Goal: Task Accomplishment & Management: Use online tool/utility

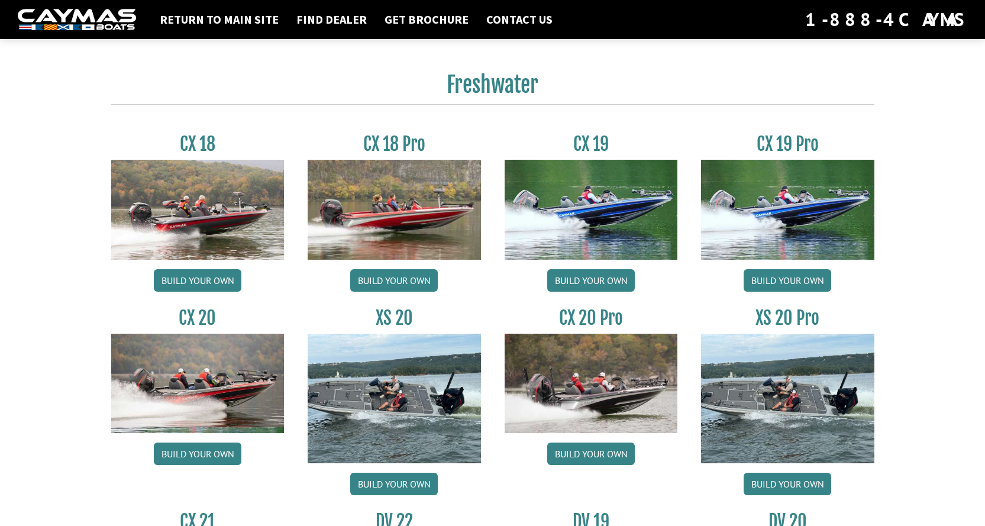
scroll to position [946, 0]
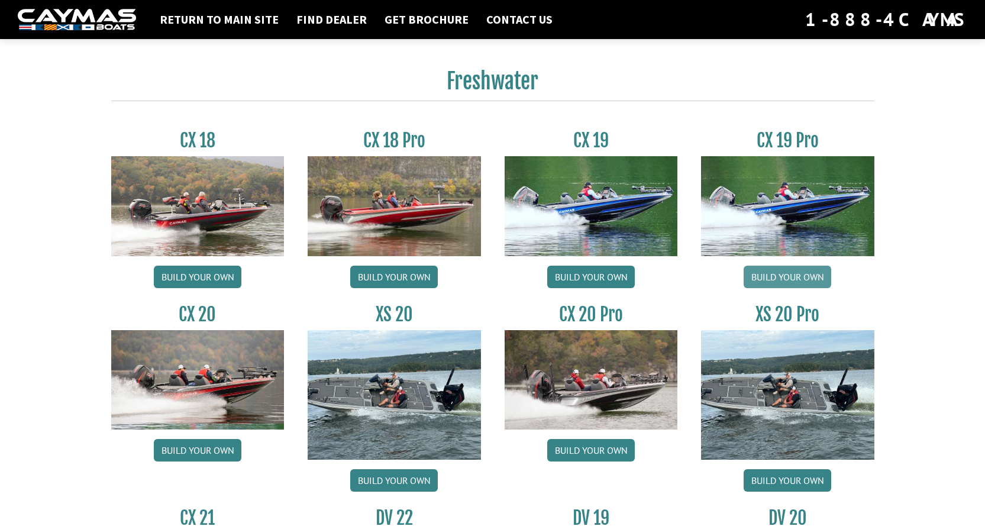
click at [783, 277] on link "Build your own" at bounding box center [787, 276] width 88 height 22
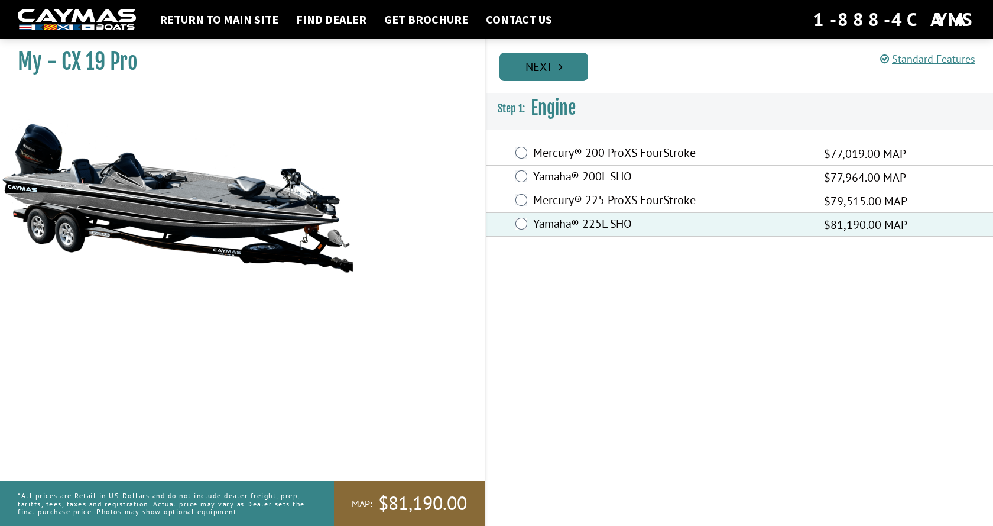
click at [553, 70] on link "Next" at bounding box center [544, 67] width 89 height 28
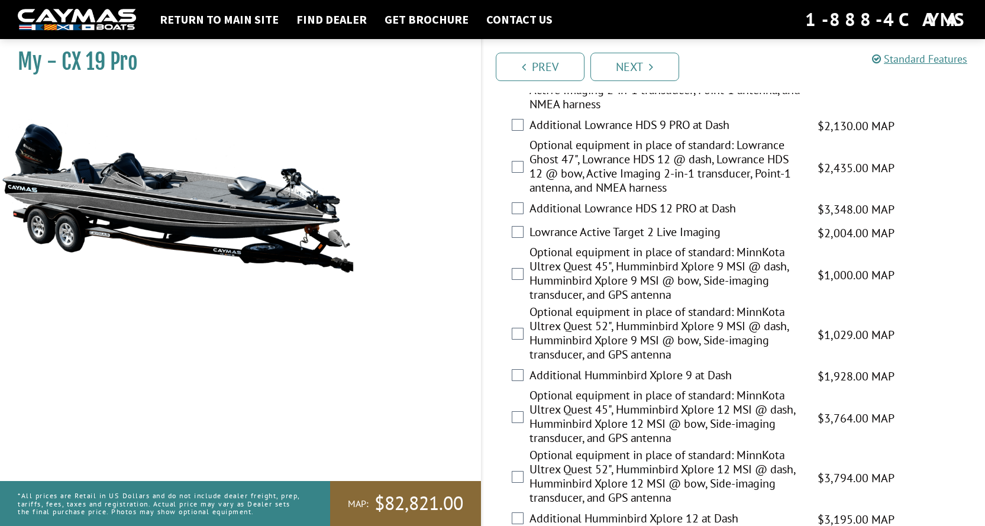
scroll to position [237, 0]
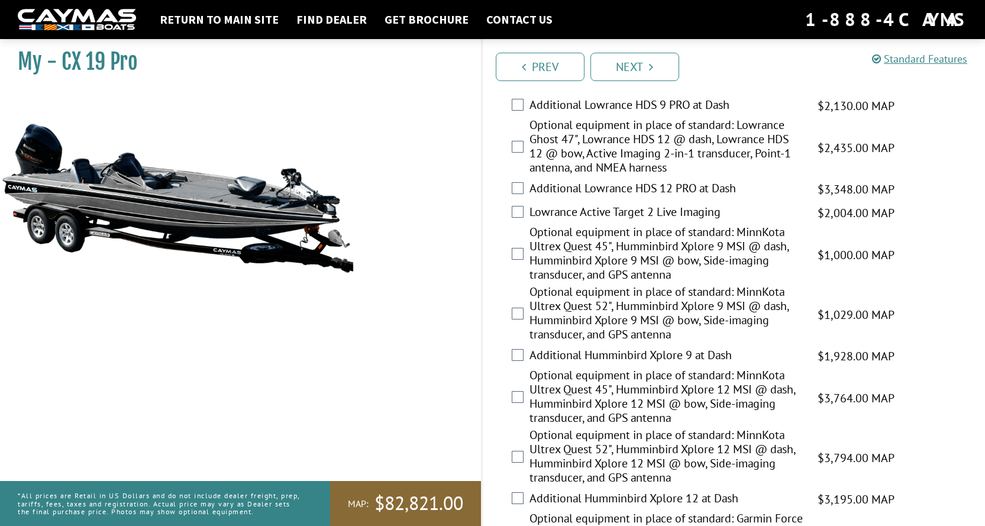
click at [523, 397] on div "Optional equipment in place of standard: MinnKota Ultrex Quest 45", Humminbird …" at bounding box center [733, 398] width 503 height 60
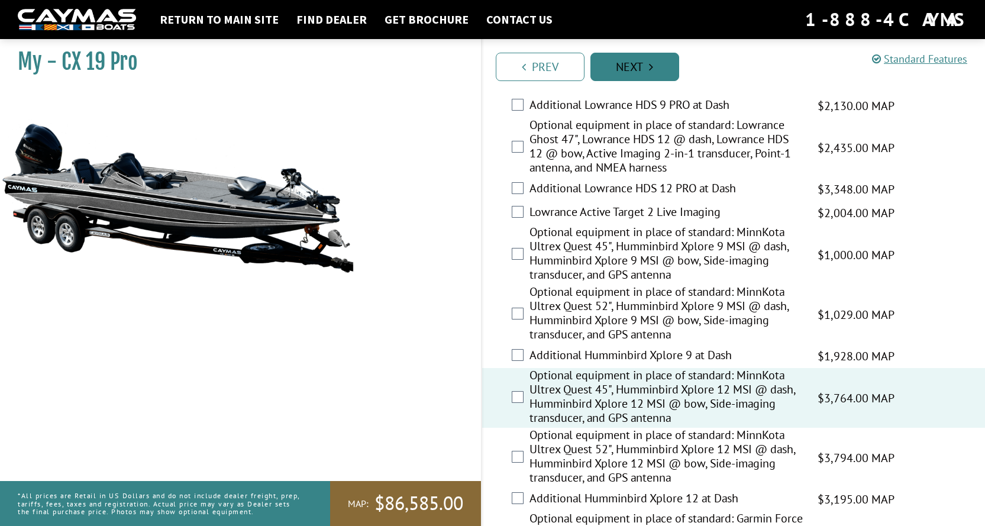
click at [639, 65] on link "Next" at bounding box center [634, 67] width 89 height 28
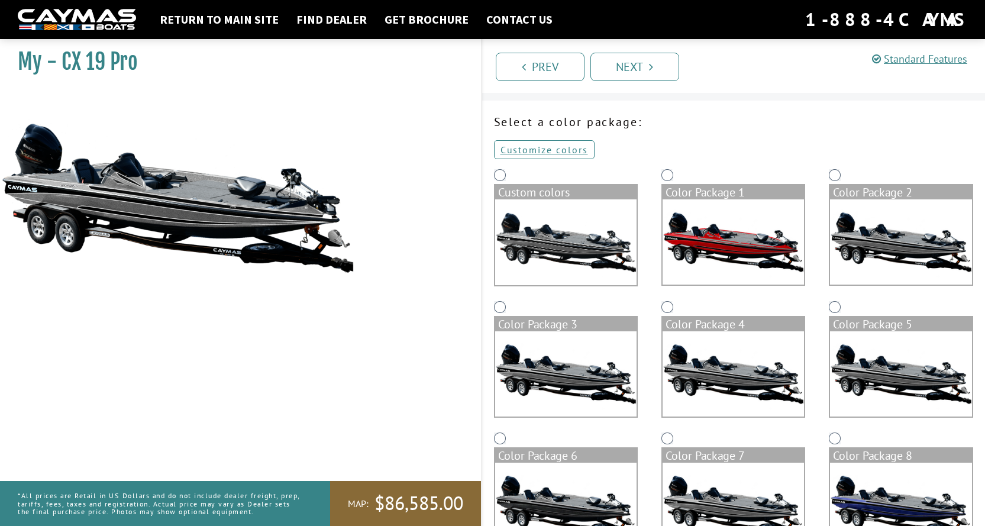
scroll to position [27, 0]
click at [713, 245] on img at bounding box center [732, 242] width 141 height 85
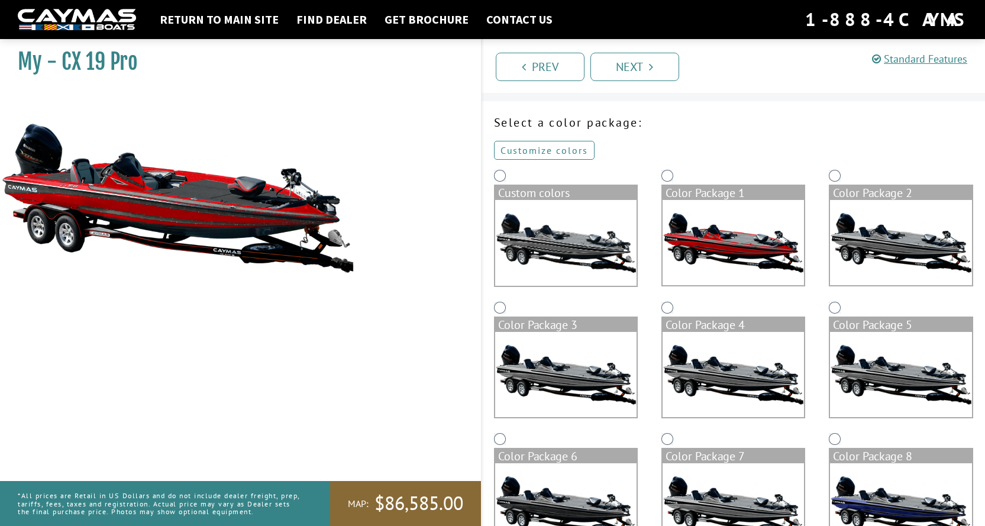
click at [536, 153] on link "Customize colors" at bounding box center [544, 150] width 101 height 19
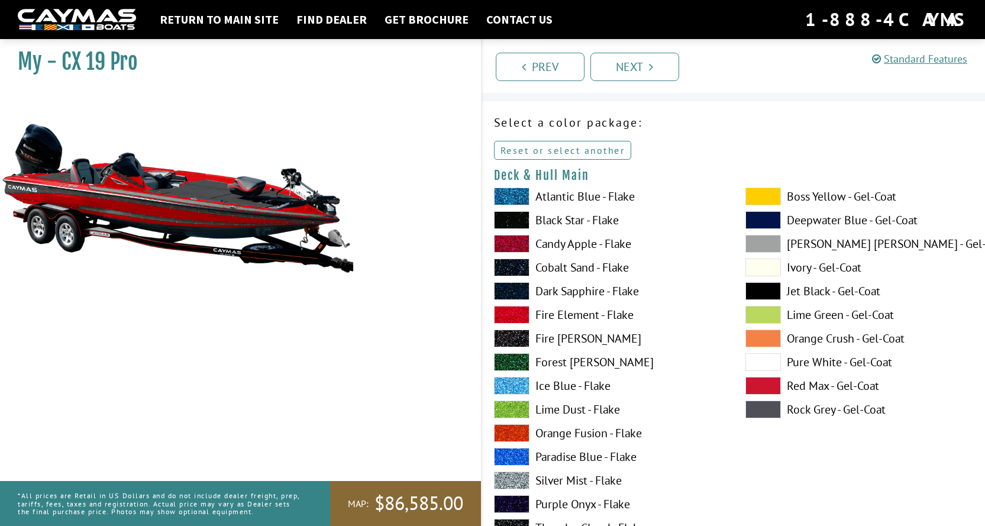
click at [561, 153] on link "Reset or select another" at bounding box center [563, 150] width 138 height 19
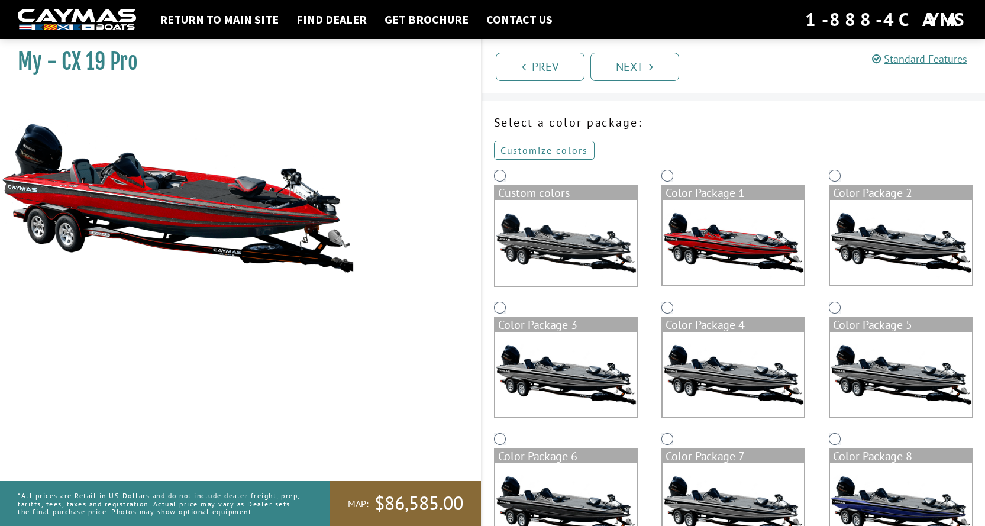
click at [559, 153] on link "Customize colors" at bounding box center [544, 150] width 101 height 19
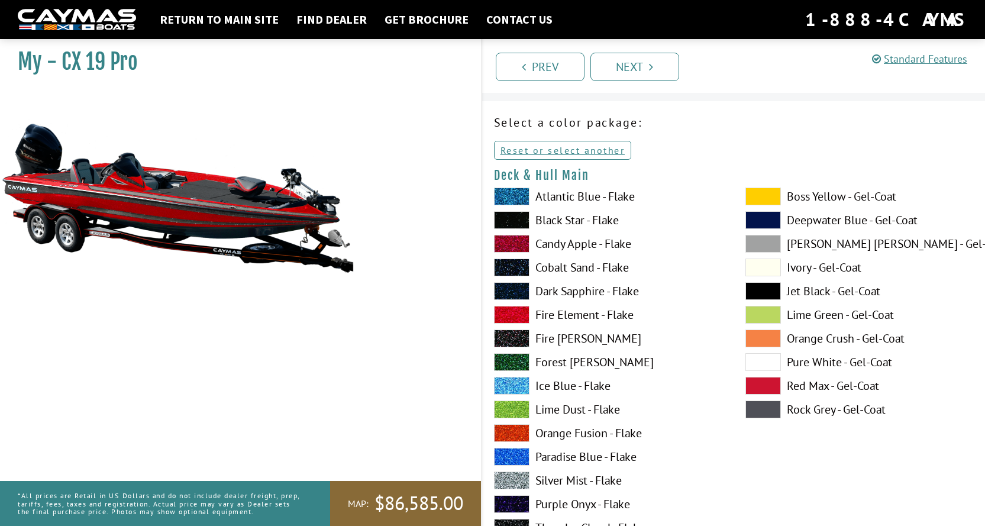
click at [519, 237] on span at bounding box center [511, 244] width 35 height 18
click at [516, 319] on span at bounding box center [511, 315] width 35 height 18
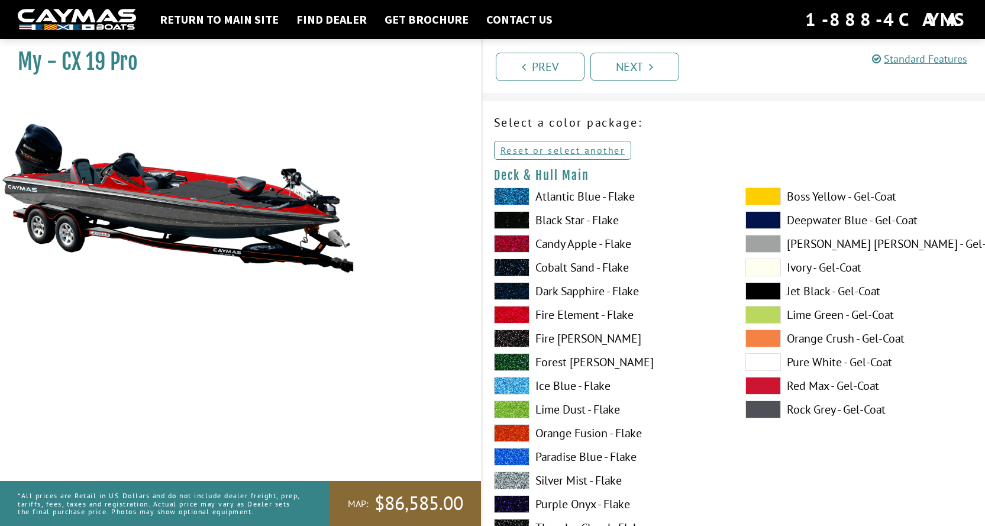
click at [516, 319] on span at bounding box center [511, 315] width 35 height 18
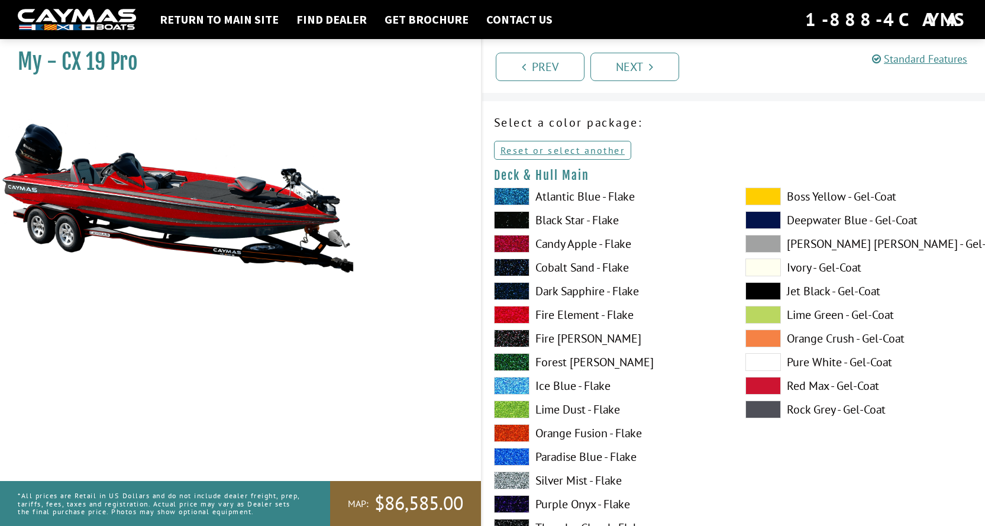
click at [516, 319] on span at bounding box center [511, 315] width 35 height 18
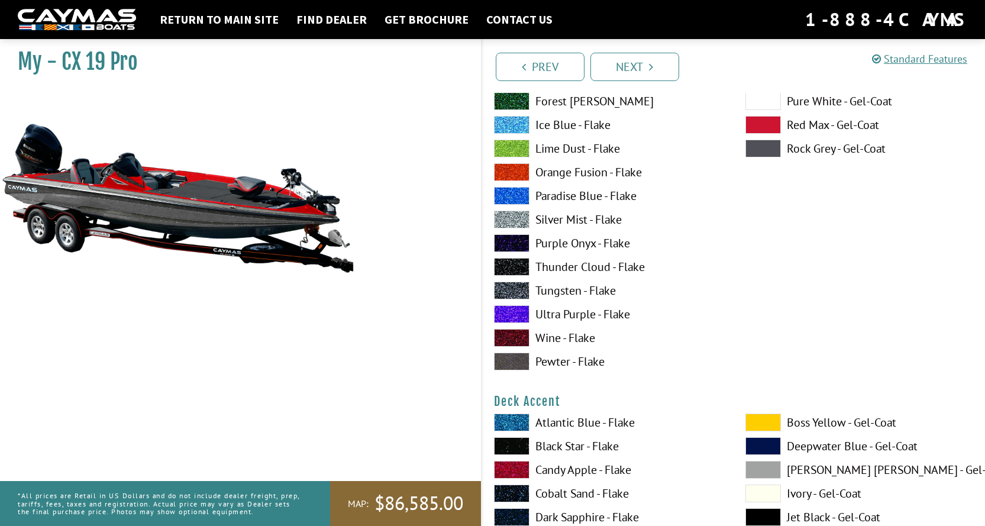
scroll to position [296, 0]
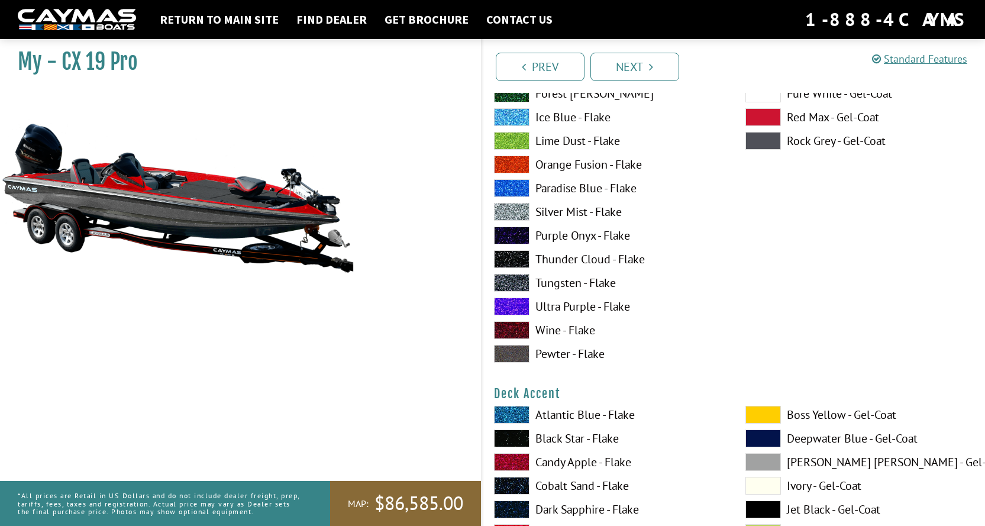
click at [517, 212] on span at bounding box center [511, 212] width 35 height 18
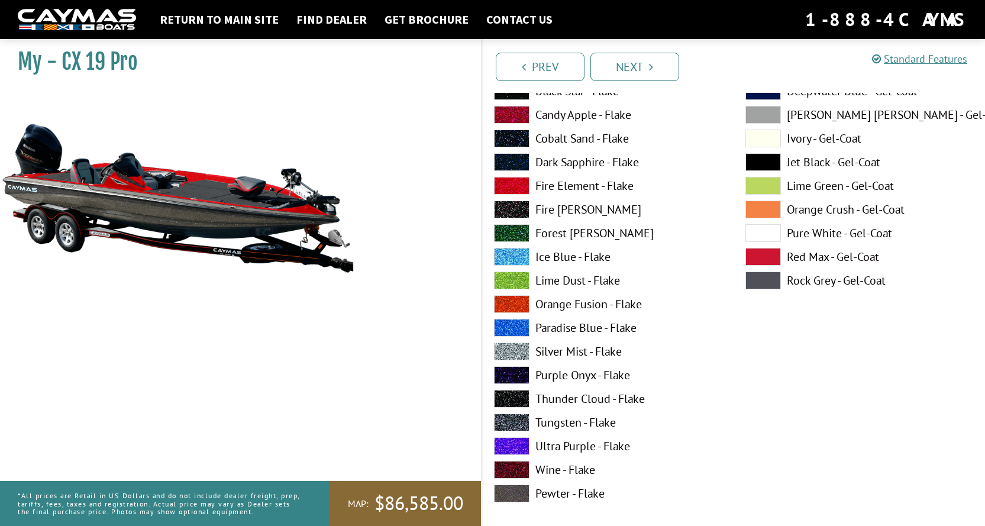
scroll to position [177, 0]
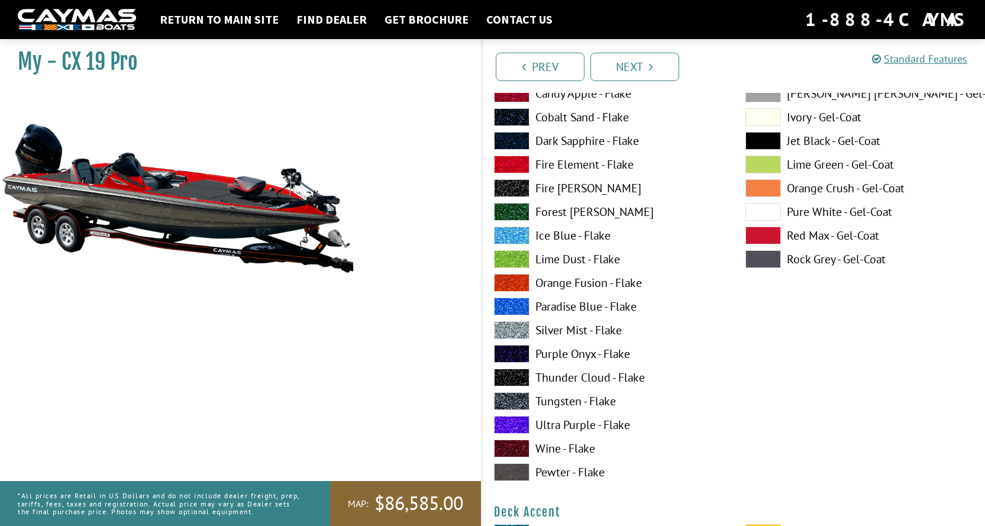
click at [509, 442] on span at bounding box center [511, 448] width 35 height 18
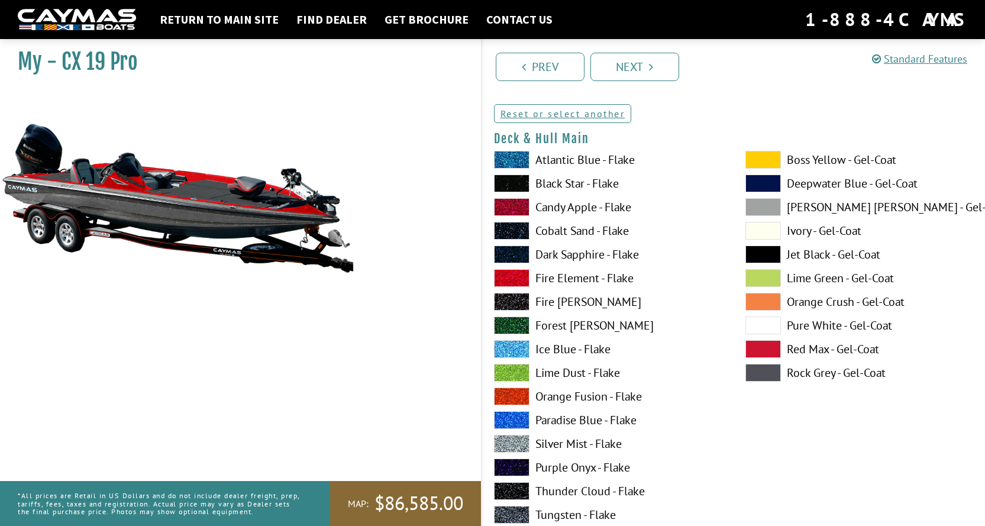
scroll to position [59, 0]
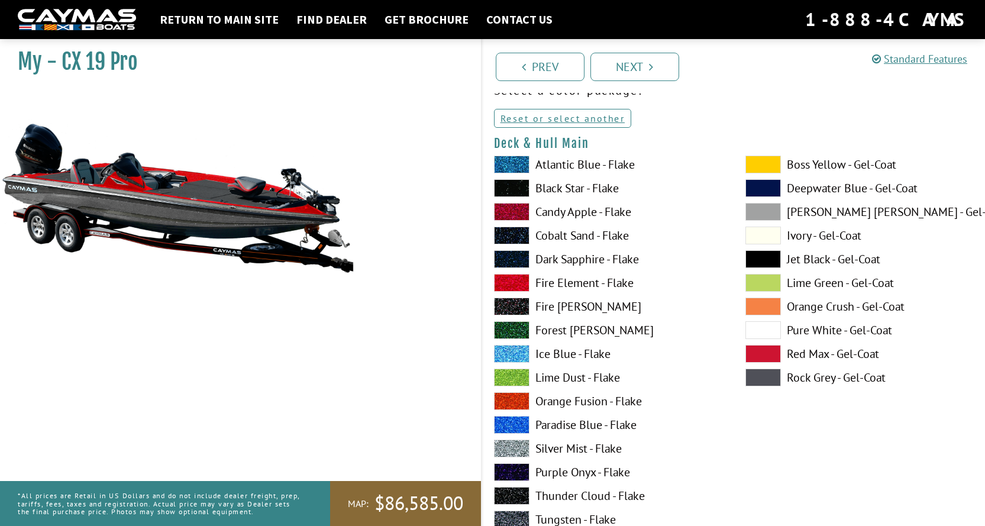
click at [524, 211] on span at bounding box center [511, 212] width 35 height 18
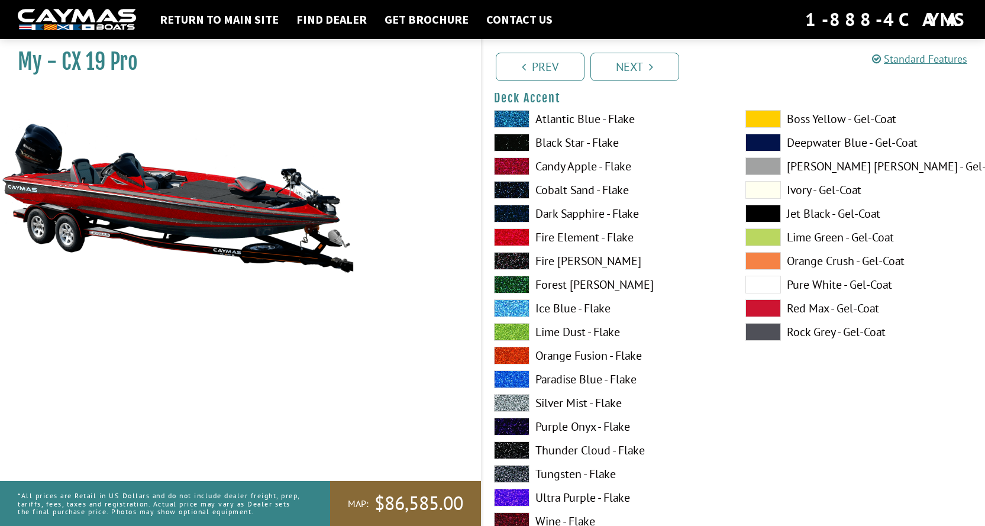
scroll to position [650, 0]
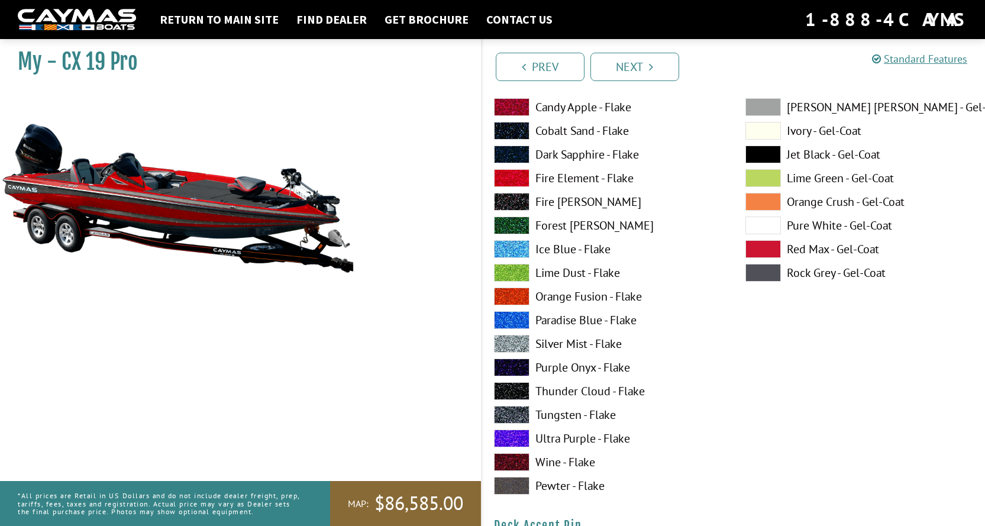
click at [520, 340] on span at bounding box center [511, 344] width 35 height 18
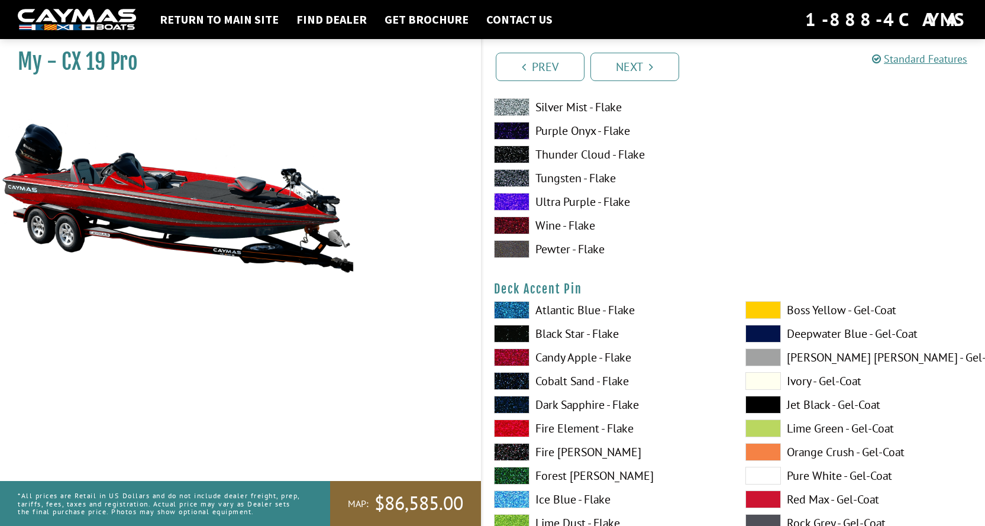
scroll to position [946, 0]
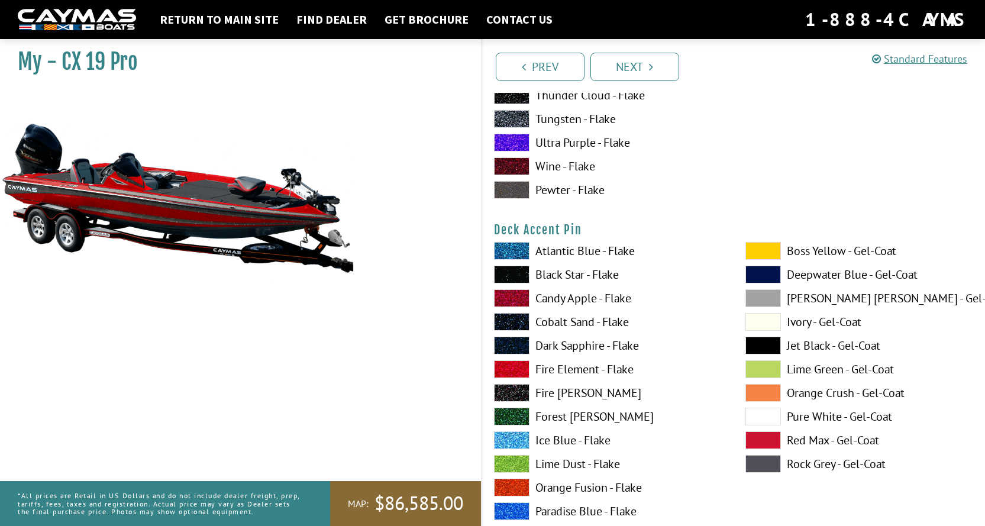
click at [515, 276] on span at bounding box center [511, 274] width 35 height 18
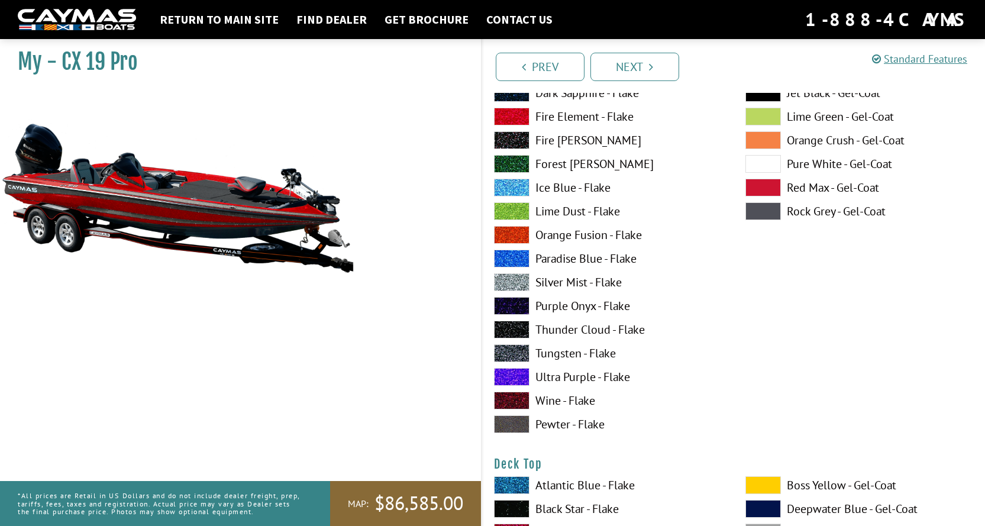
scroll to position [1242, 0]
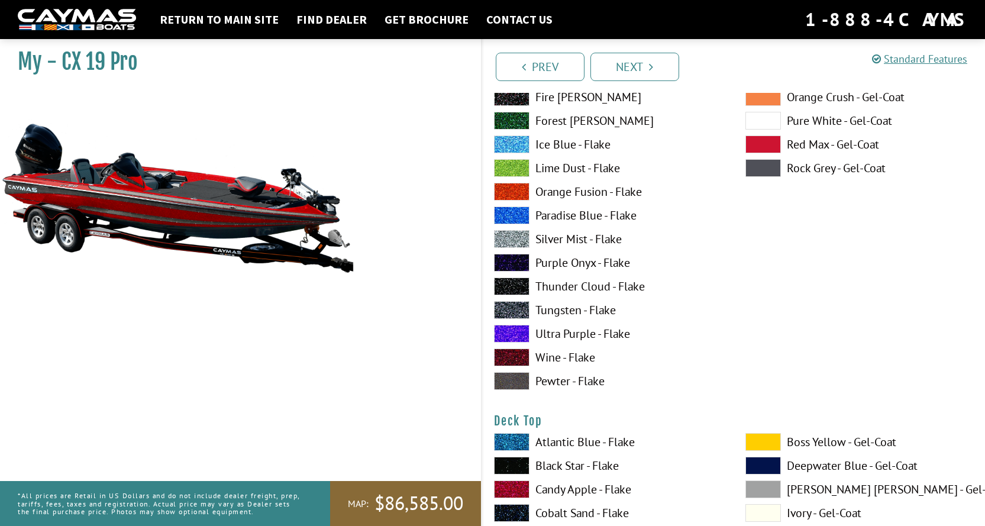
click at [520, 285] on span at bounding box center [511, 286] width 35 height 18
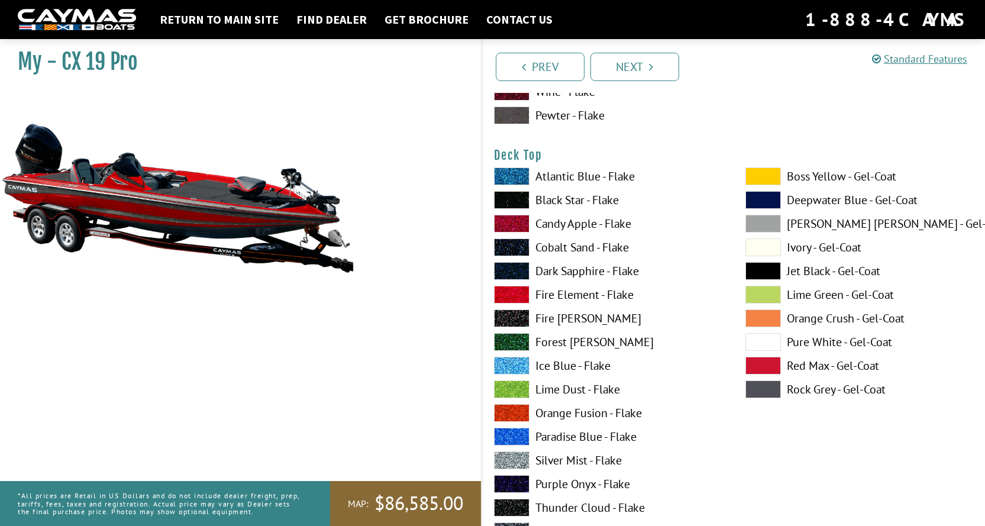
scroll to position [1537, 0]
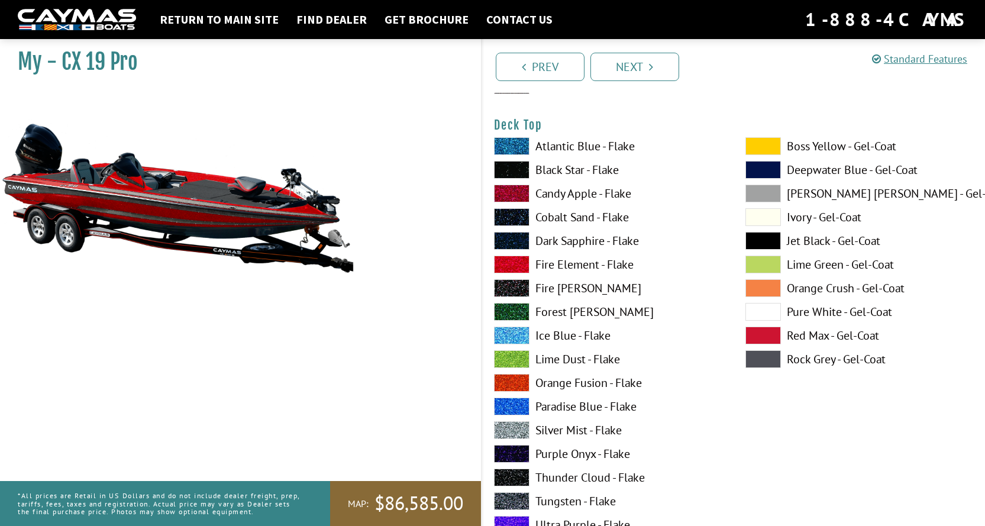
click at [511, 428] on span at bounding box center [511, 430] width 35 height 18
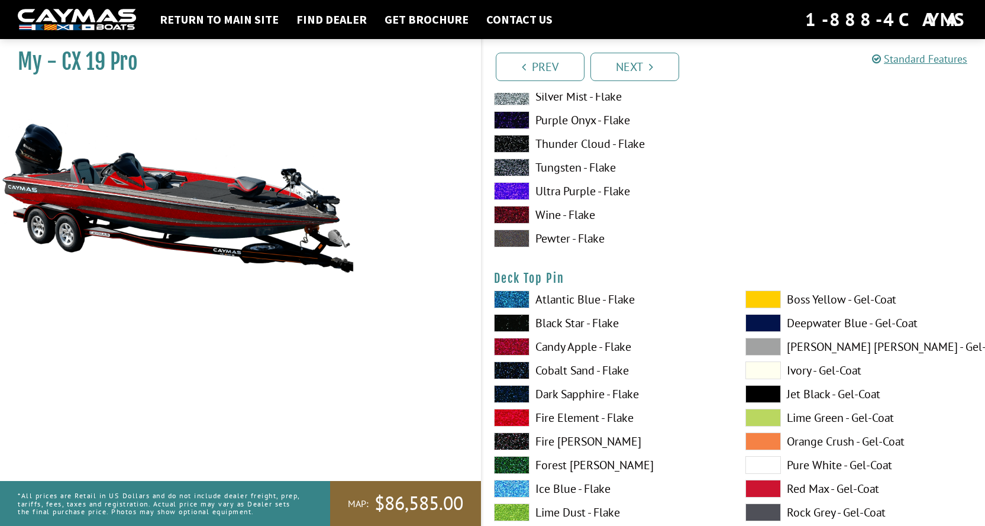
scroll to position [1892, 0]
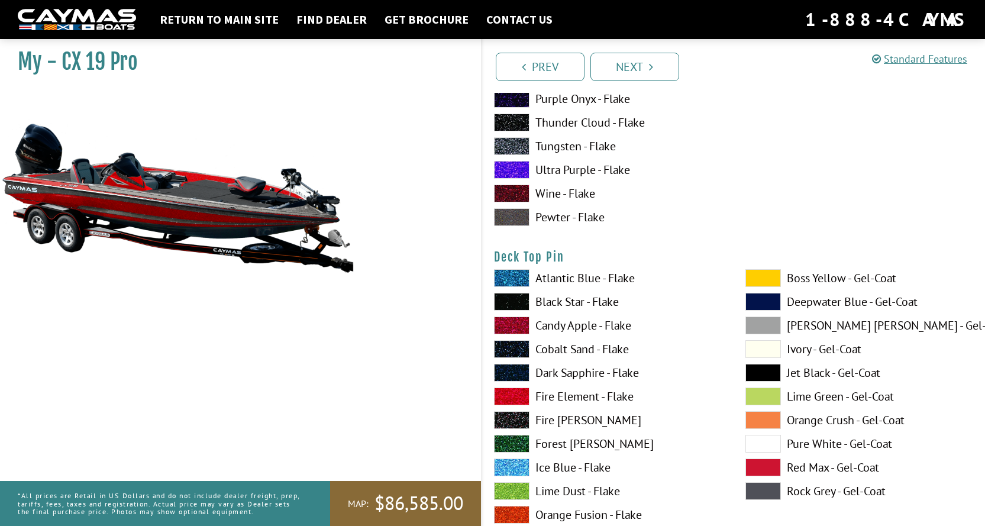
click at [514, 302] on span at bounding box center [511, 302] width 35 height 18
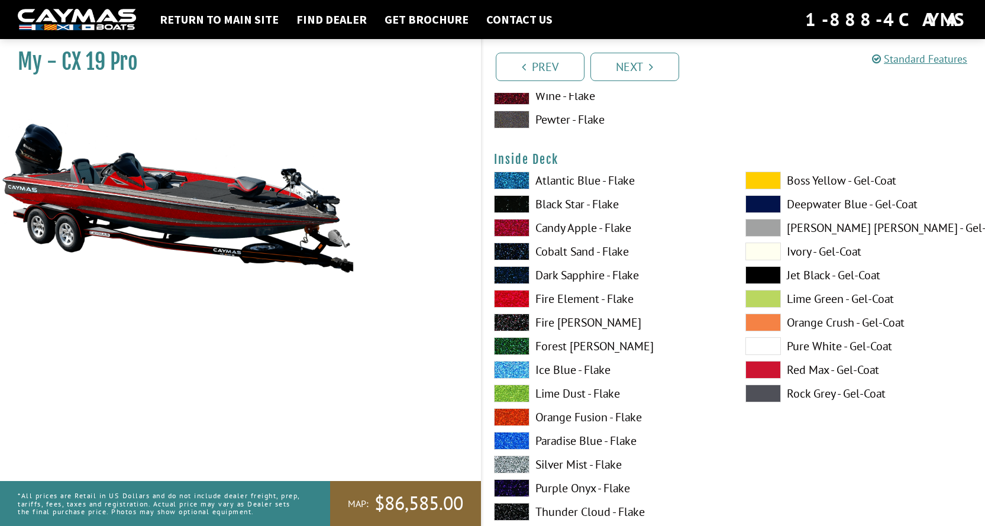
scroll to position [2483, 0]
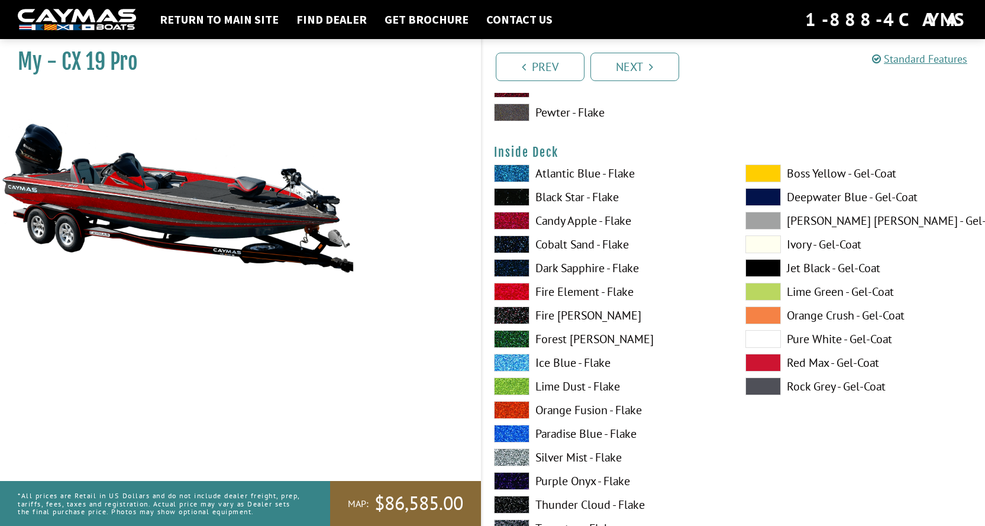
click at [514, 454] on span at bounding box center [511, 457] width 35 height 18
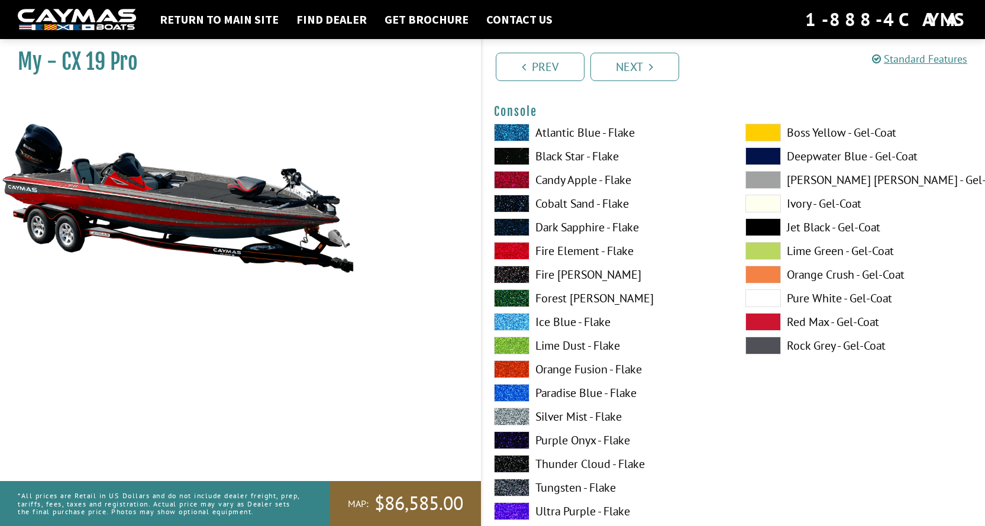
scroll to position [3016, 0]
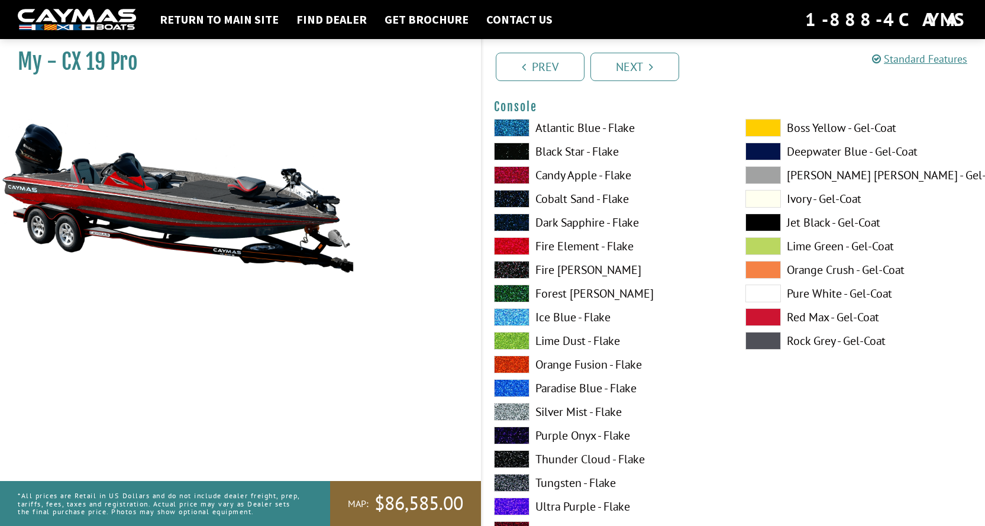
click at [525, 413] on span at bounding box center [511, 412] width 35 height 18
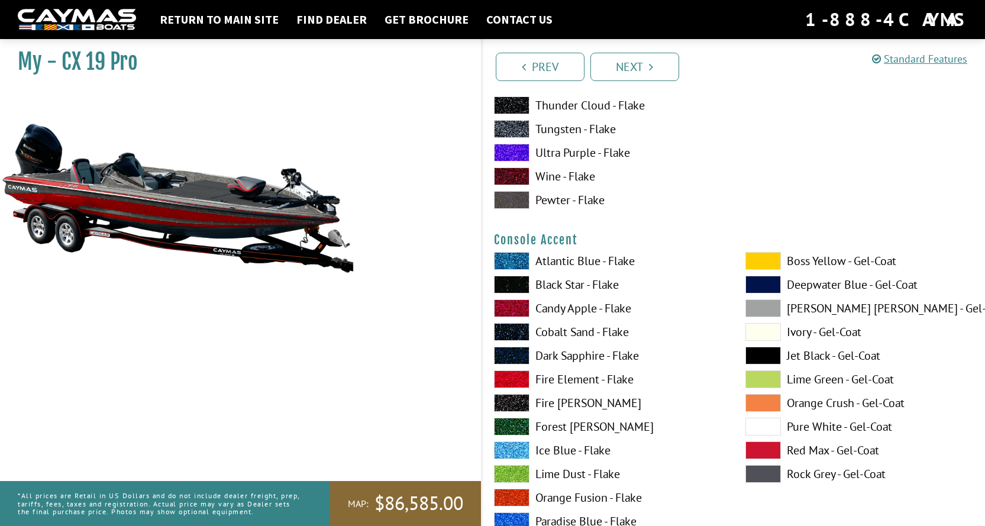
scroll to position [3370, 0]
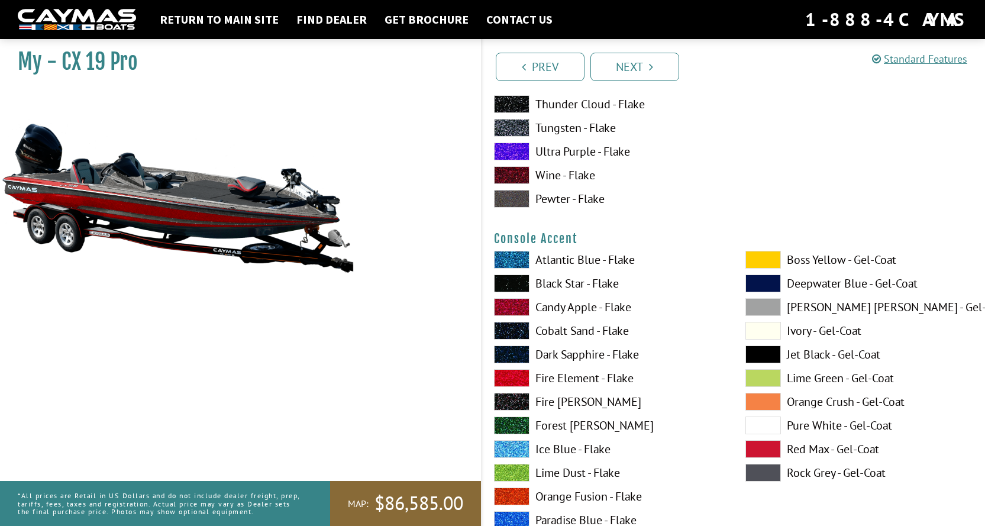
click at [518, 307] on span at bounding box center [511, 307] width 35 height 18
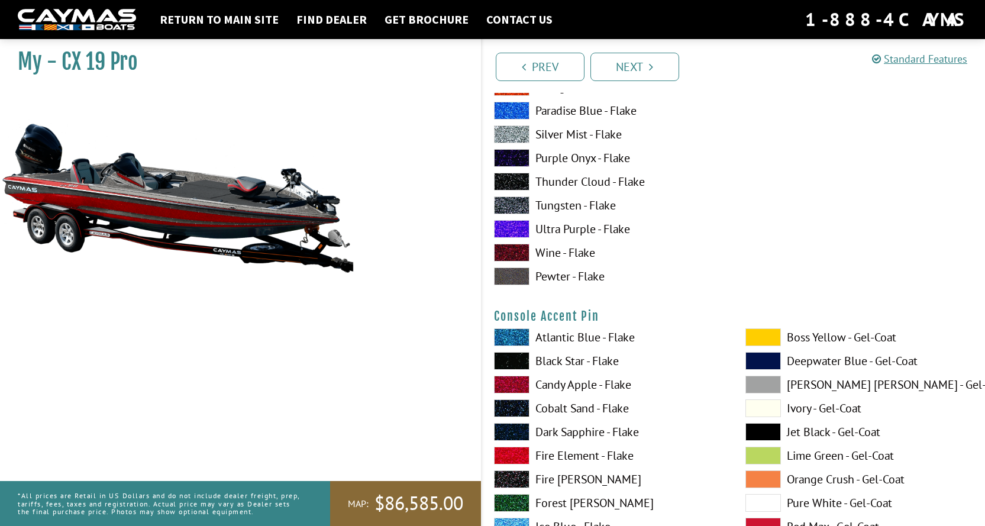
scroll to position [3784, 0]
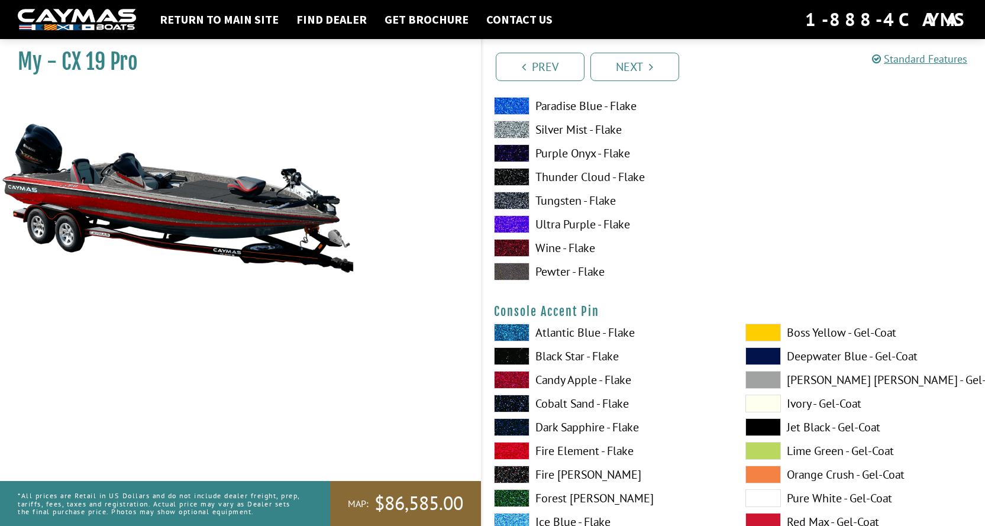
click at [513, 356] on span at bounding box center [511, 356] width 35 height 18
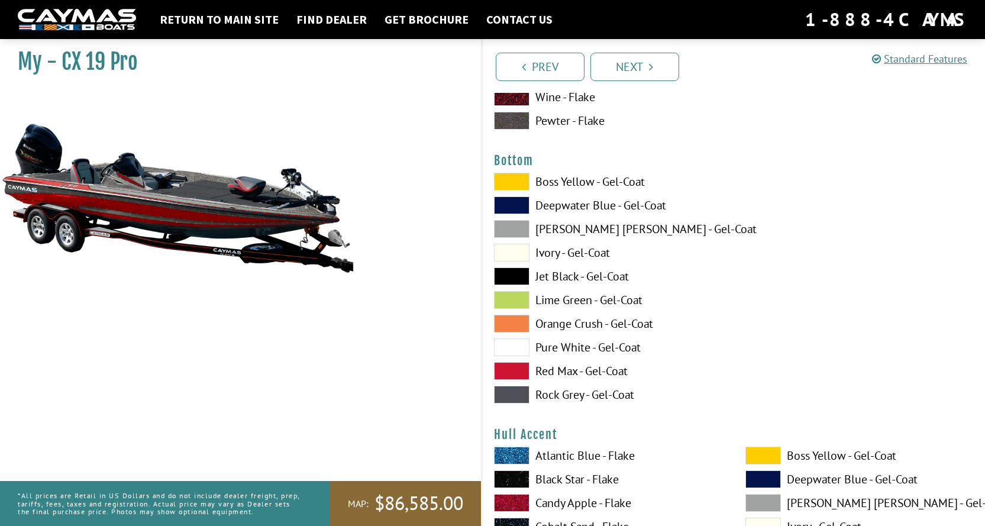
scroll to position [4435, 0]
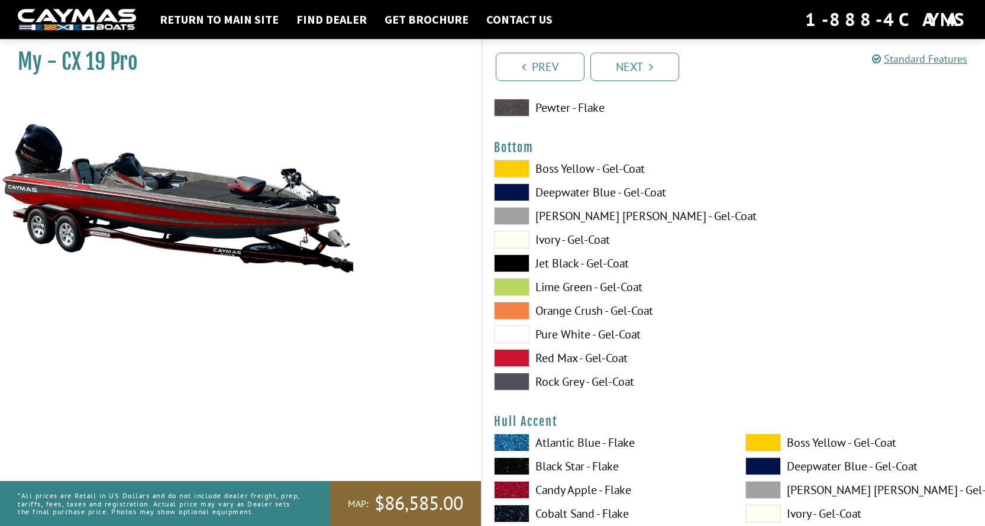
click at [521, 336] on span at bounding box center [511, 334] width 35 height 18
click at [514, 216] on span at bounding box center [511, 216] width 35 height 18
click at [513, 336] on span at bounding box center [511, 334] width 35 height 18
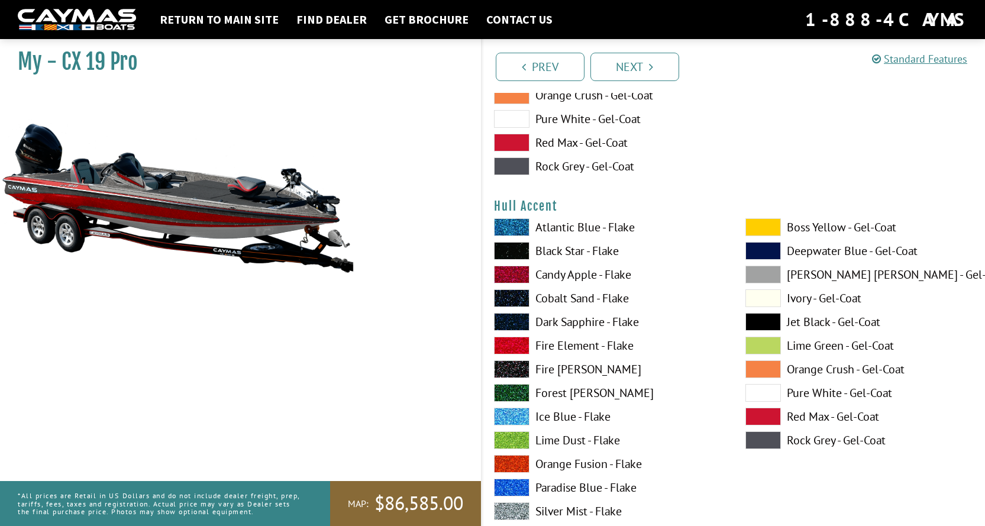
scroll to position [4671, 0]
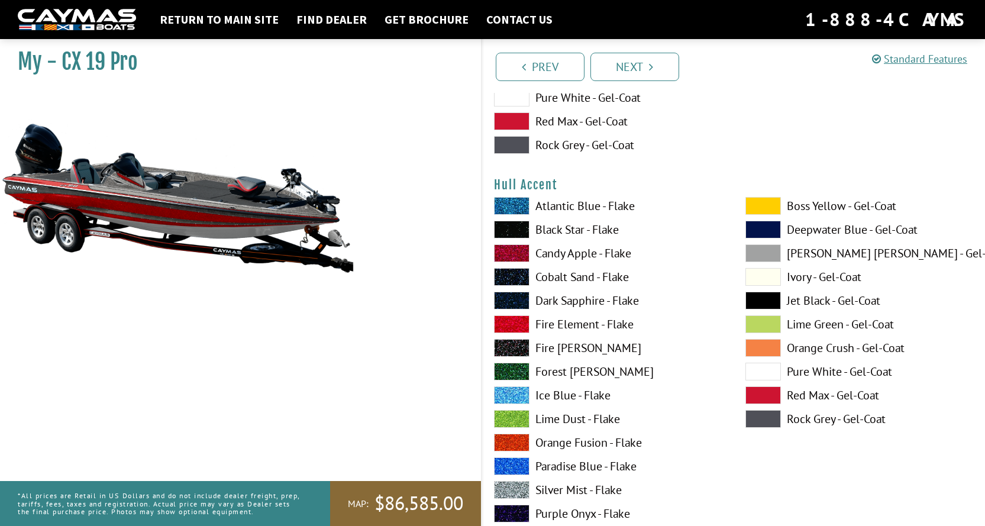
click at [519, 251] on span at bounding box center [511, 253] width 35 height 18
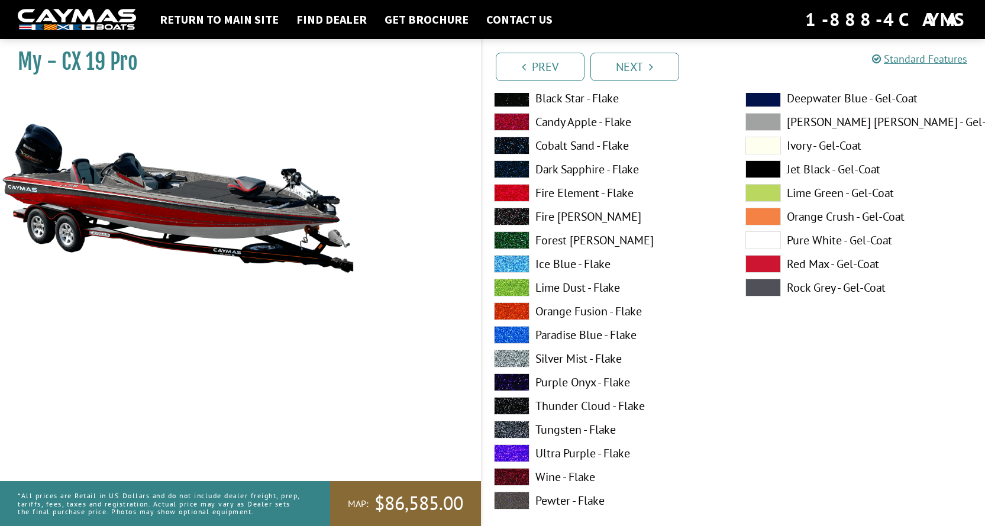
scroll to position [4730, 0]
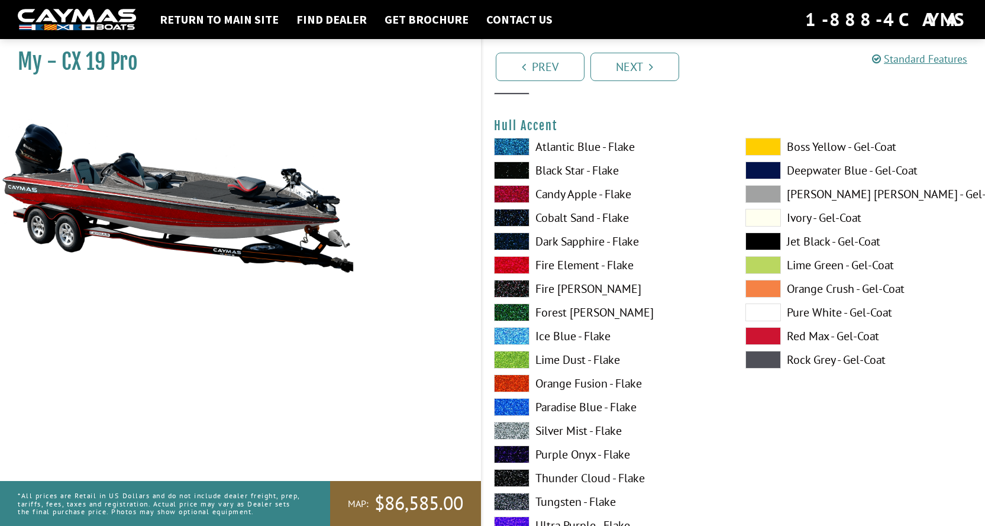
click at [758, 315] on span at bounding box center [762, 312] width 35 height 18
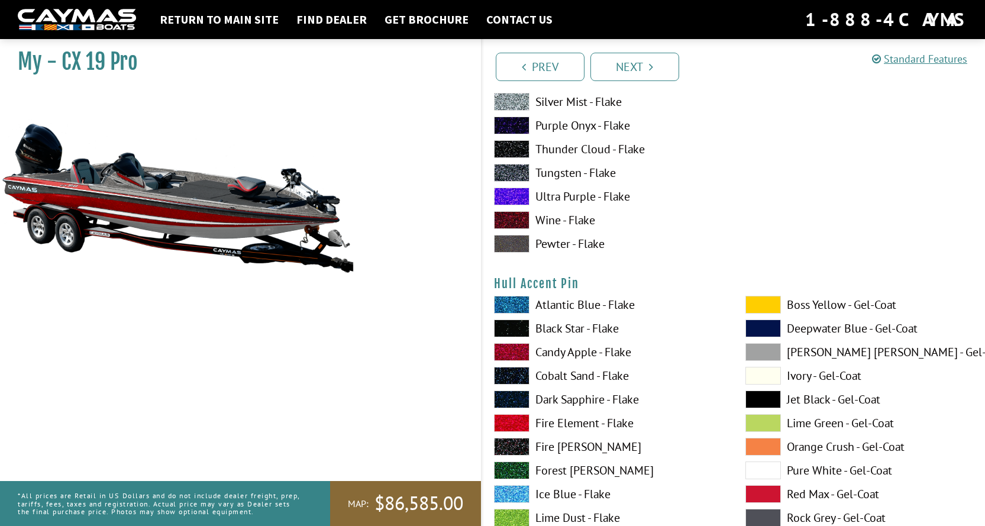
scroll to position [5085, 0]
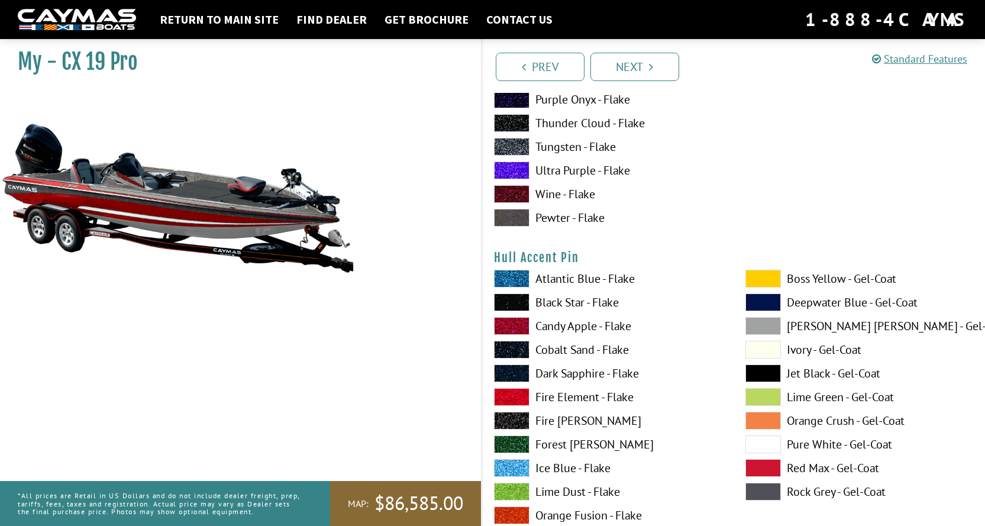
click at [517, 301] on span at bounding box center [511, 302] width 35 height 18
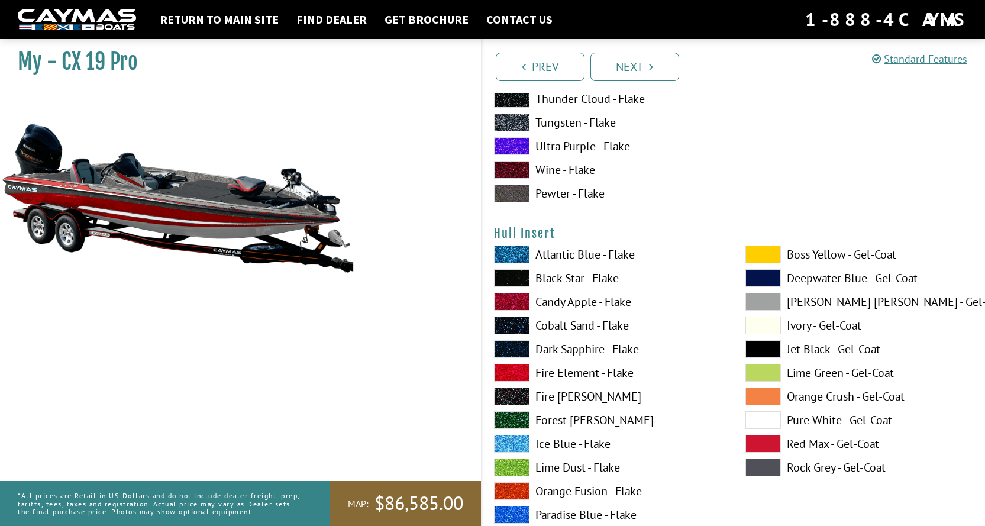
scroll to position [5617, 0]
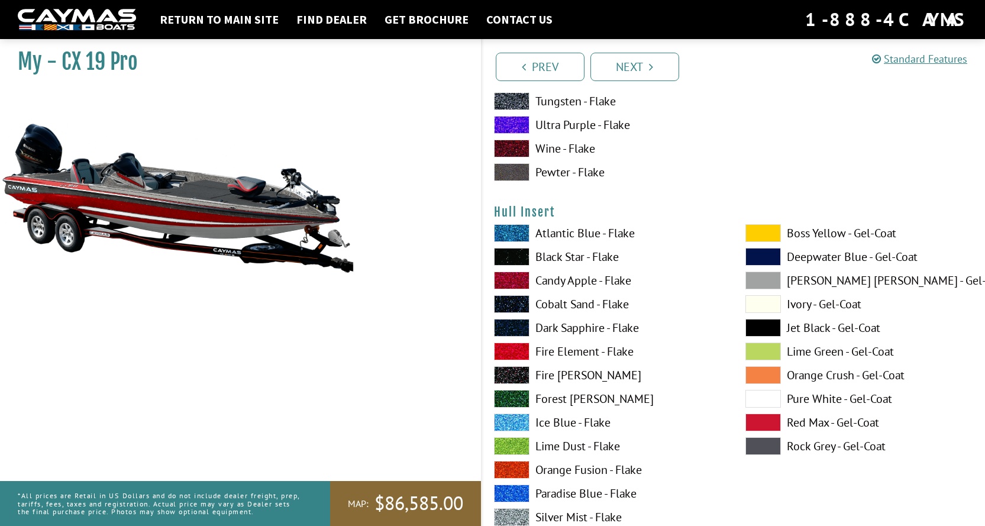
click at [514, 281] on span at bounding box center [511, 280] width 35 height 18
click at [754, 394] on span at bounding box center [762, 399] width 35 height 18
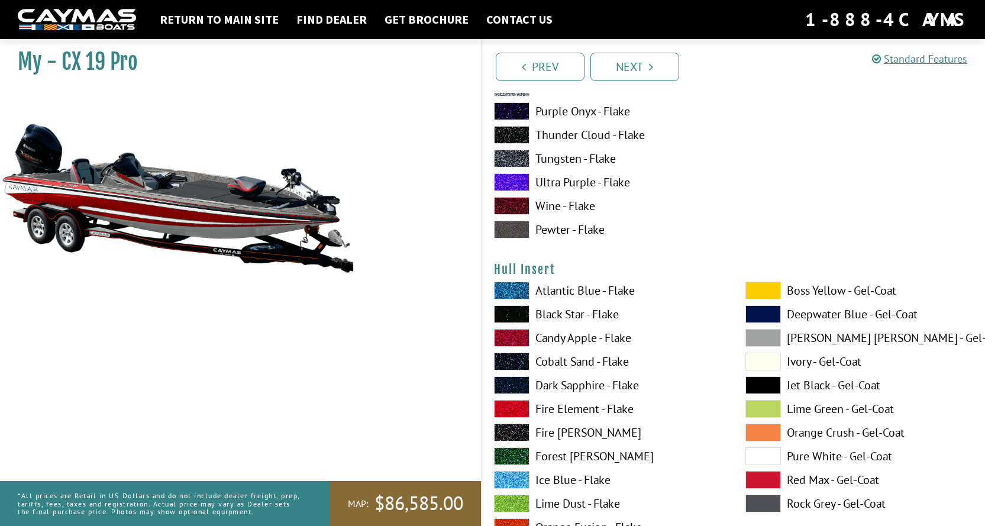
scroll to position [5558, 0]
